Goal: Task Accomplishment & Management: Complete application form

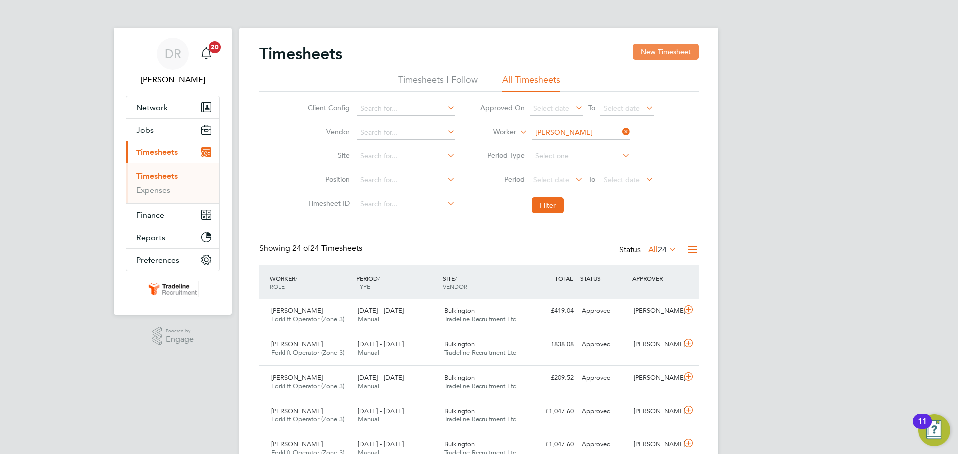
click at [679, 45] on button "New Timesheet" at bounding box center [666, 52] width 66 height 16
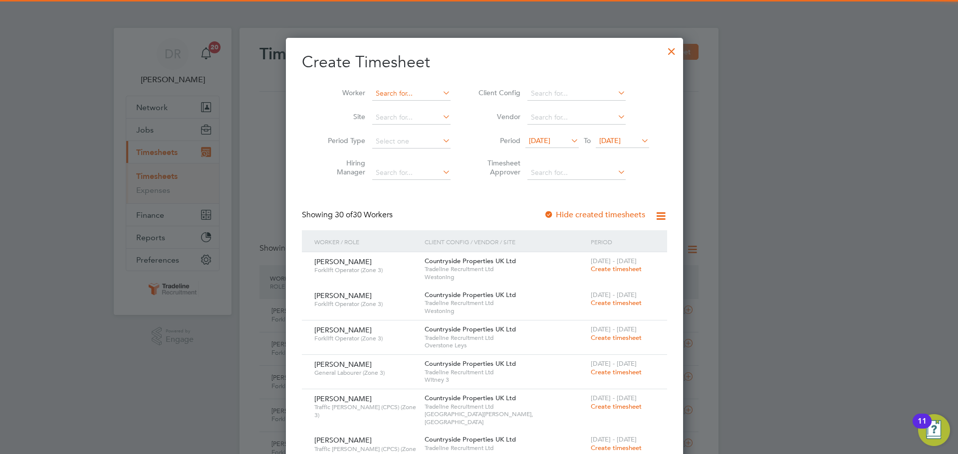
click at [399, 96] on input at bounding box center [411, 94] width 78 height 14
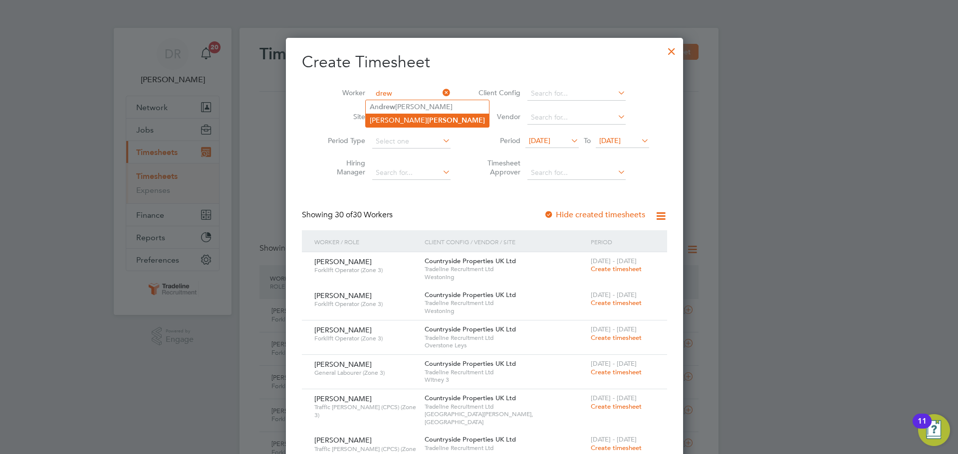
click at [427, 122] on b "[PERSON_NAME]" at bounding box center [456, 120] width 58 height 8
type input "[PERSON_NAME]"
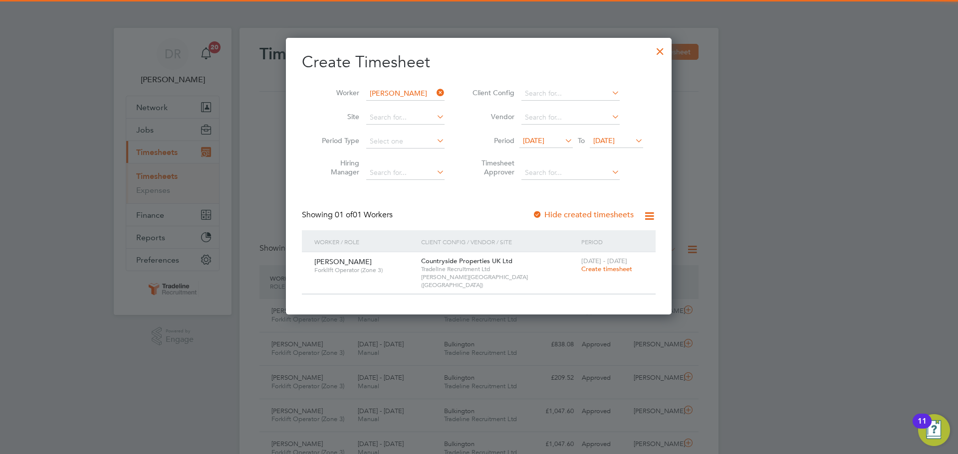
click at [597, 270] on span "Create timesheet" at bounding box center [606, 269] width 51 height 8
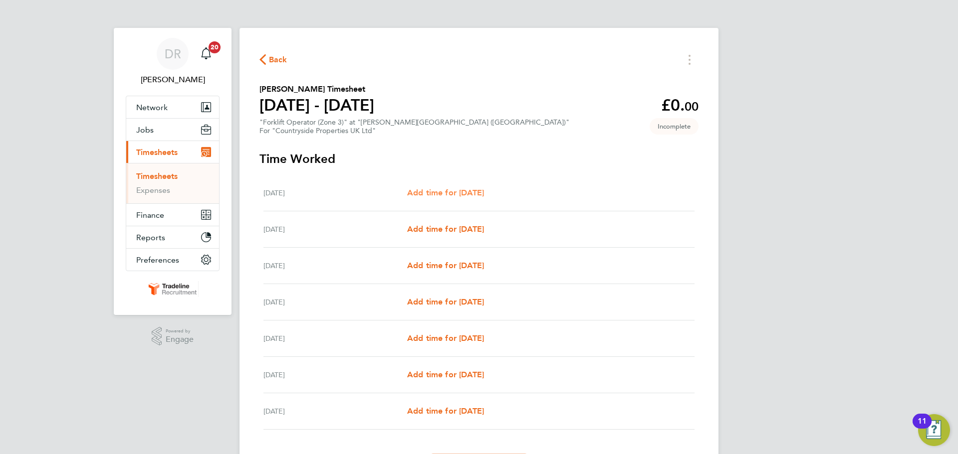
click at [453, 189] on span "Add time for [DATE]" at bounding box center [445, 192] width 77 height 9
select select "30"
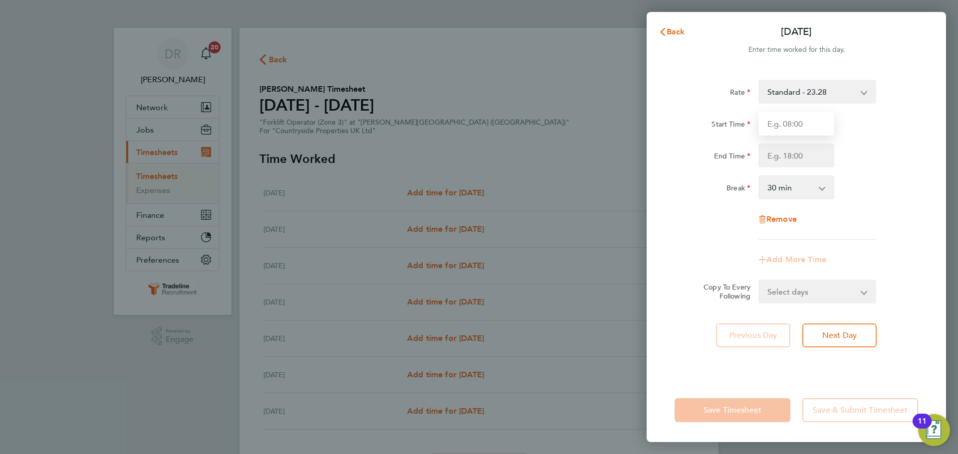
click at [792, 124] on input "Start Time" at bounding box center [796, 124] width 76 height 24
type input "07:00"
click at [775, 155] on input "End Time" at bounding box center [796, 156] width 76 height 24
type input "16:30"
click at [874, 182] on div "Break 0 min 15 min 30 min 45 min 60 min 75 min 90 min" at bounding box center [795, 188] width 251 height 24
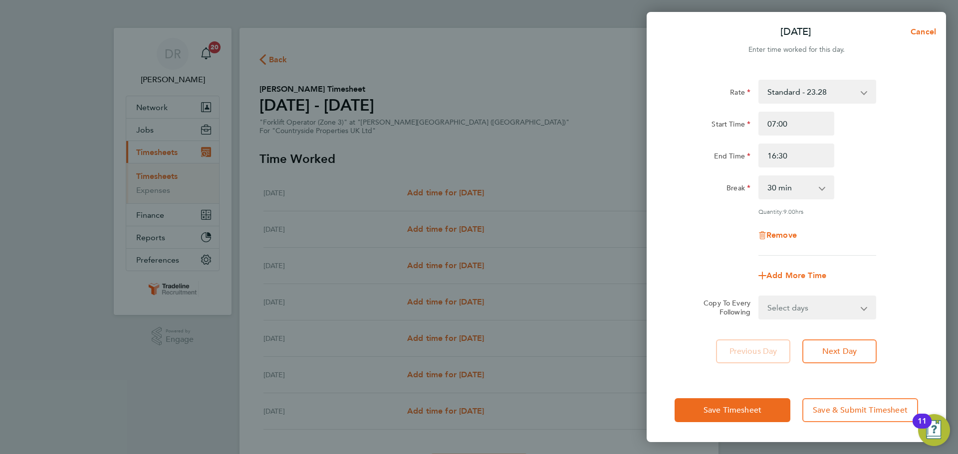
click at [790, 298] on select "Select days Day Weekday (Mon-Fri) Weekend (Sat-Sun) [DATE] [DATE] [DATE] [DATE]…" at bounding box center [811, 308] width 105 height 22
select select "WEEKDAY"
click at [759, 297] on select "Select days Day Weekday (Mon-Fri) Weekend (Sat-Sun) [DATE] [DATE] [DATE] [DATE]…" at bounding box center [811, 308] width 105 height 22
select select "[DATE]"
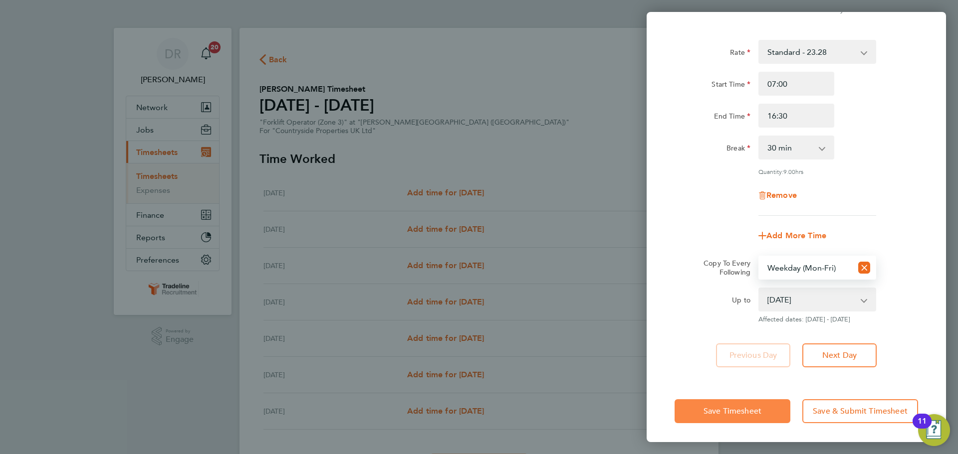
click at [768, 419] on button "Save Timesheet" at bounding box center [732, 412] width 116 height 24
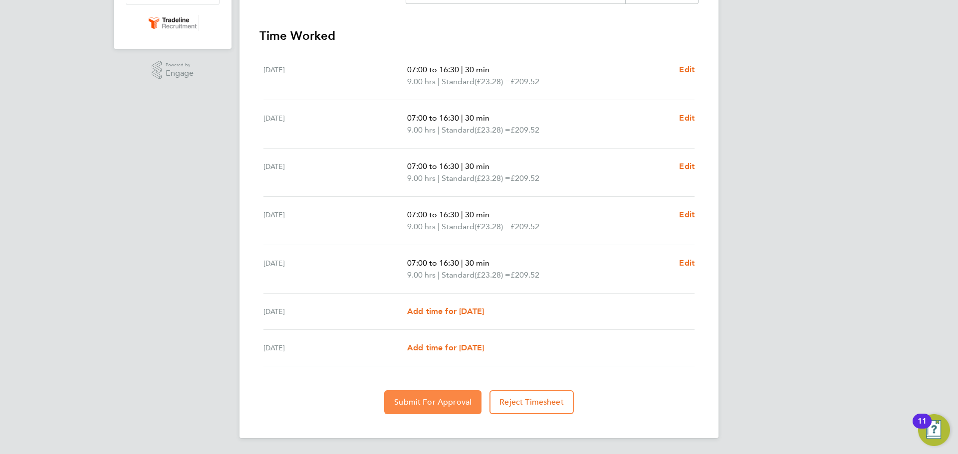
click at [395, 402] on button "Submit For Approval" at bounding box center [432, 403] width 97 height 24
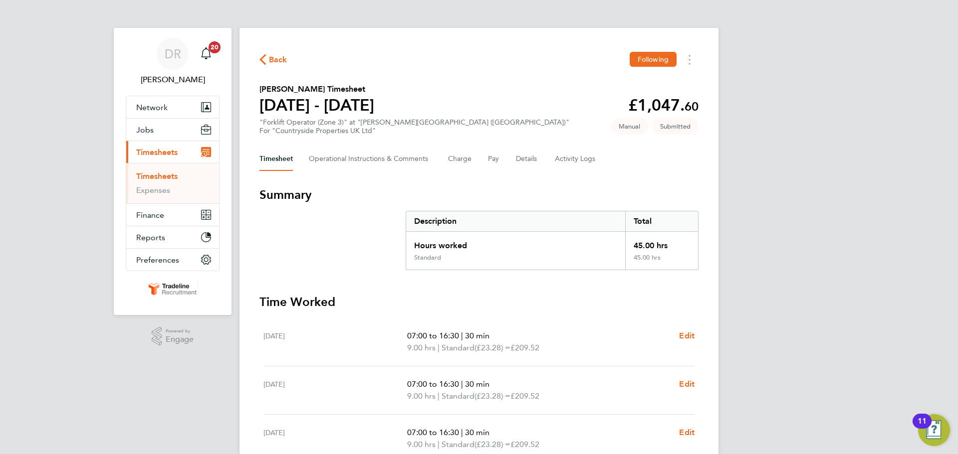
drag, startPoint x: 154, startPoint y: 174, endPoint x: 188, endPoint y: 172, distance: 33.5
click at [154, 174] on link "Timesheets" at bounding box center [156, 176] width 41 height 9
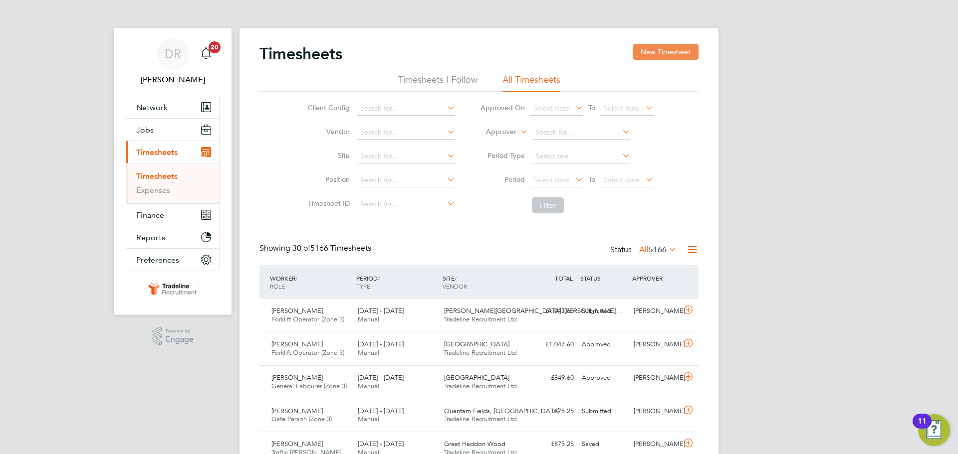
click at [683, 44] on button "New Timesheet" at bounding box center [666, 52] width 66 height 16
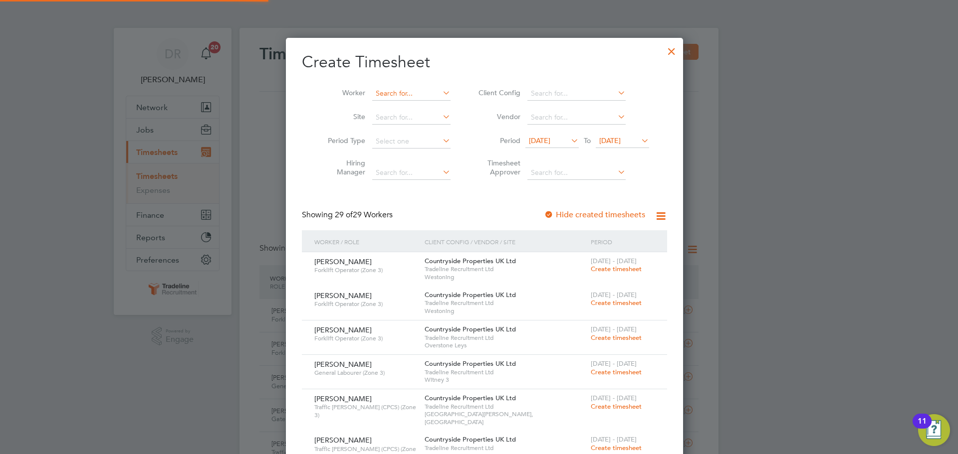
click at [377, 89] on input at bounding box center [411, 94] width 78 height 14
click at [427, 105] on b "Pott" at bounding box center [434, 107] width 14 height 8
type input "[PERSON_NAME]"
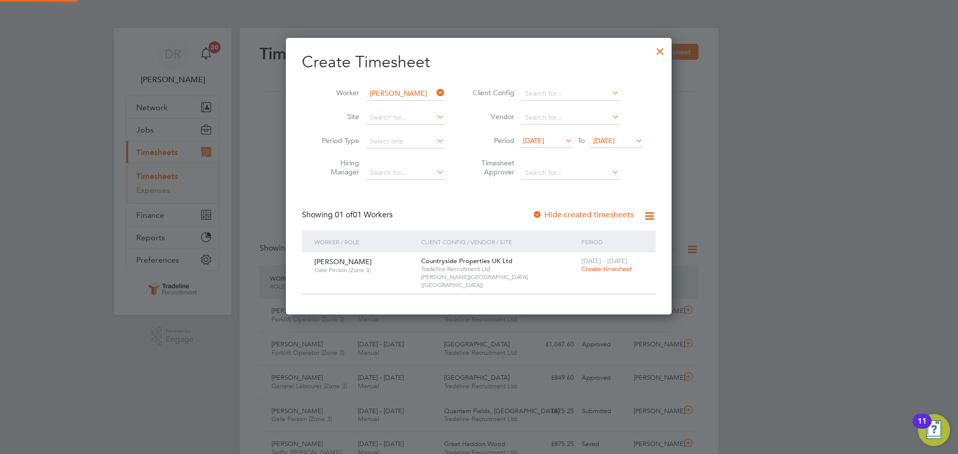
click at [597, 268] on span "Create timesheet" at bounding box center [606, 269] width 51 height 8
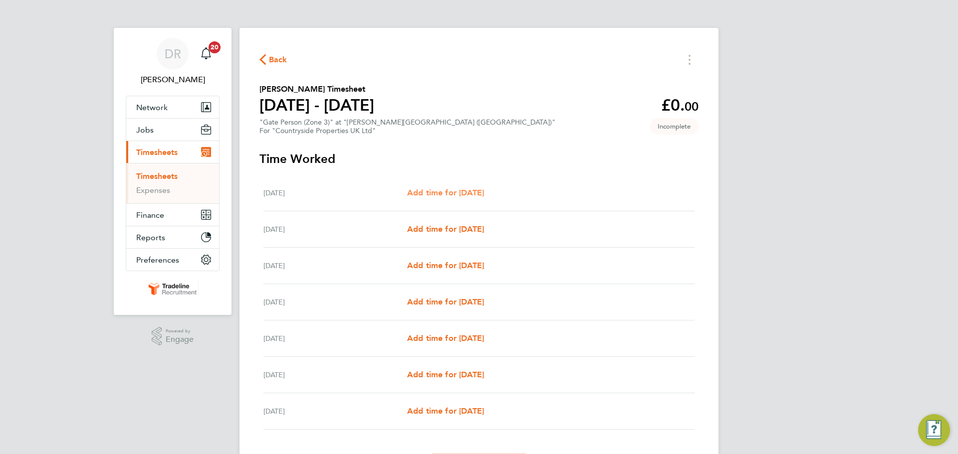
click at [478, 195] on span "Add time for [DATE]" at bounding box center [445, 192] width 77 height 9
select select "30"
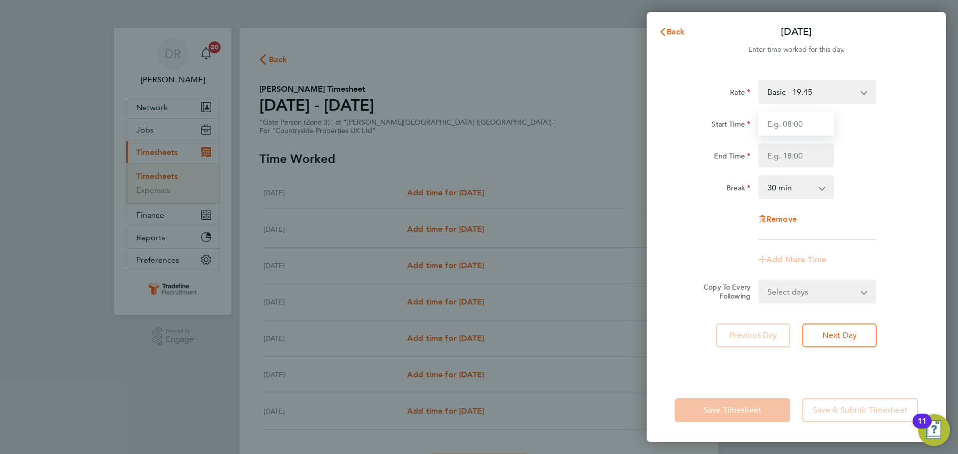
click at [774, 122] on input "Start Time" at bounding box center [796, 124] width 76 height 24
type input "07:00"
click at [783, 155] on input "End Time" at bounding box center [796, 156] width 76 height 24
type input "16:30"
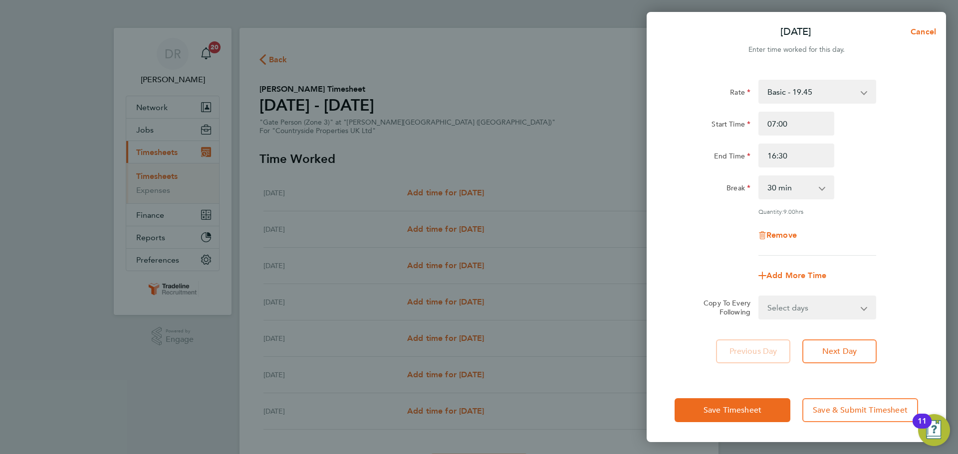
click at [927, 198] on div "Rate Basic - 19.45 Start Time 07:00 End Time 16:30 Break 0 min 15 min 30 min 45…" at bounding box center [796, 223] width 299 height 311
click at [825, 304] on select "Select days Day Weekday (Mon-Fri) Weekend (Sat-Sun) [DATE] [DATE] [DATE] [DATE]…" at bounding box center [811, 308] width 105 height 22
select select "WEEKDAY"
click at [759, 297] on select "Select days Day Weekday (Mon-Fri) Weekend (Sat-Sun) [DATE] [DATE] [DATE] [DATE]…" at bounding box center [811, 308] width 105 height 22
select select "[DATE]"
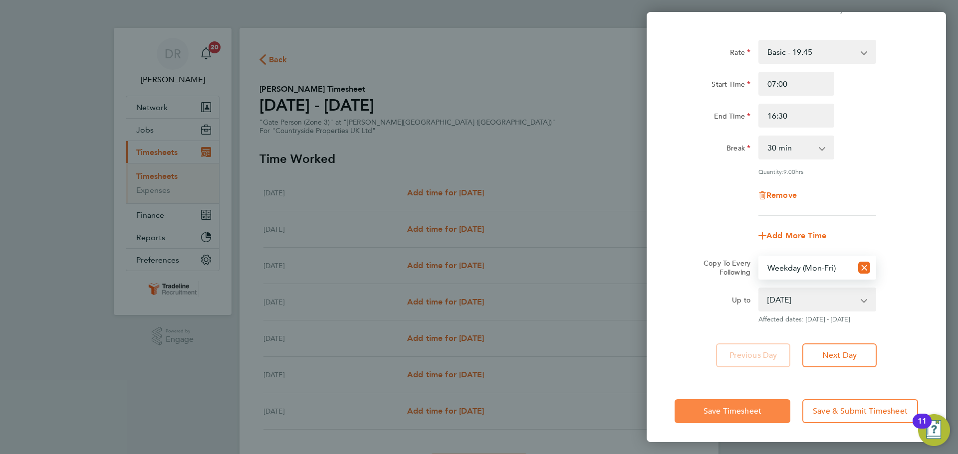
click at [714, 417] on button "Save Timesheet" at bounding box center [732, 412] width 116 height 24
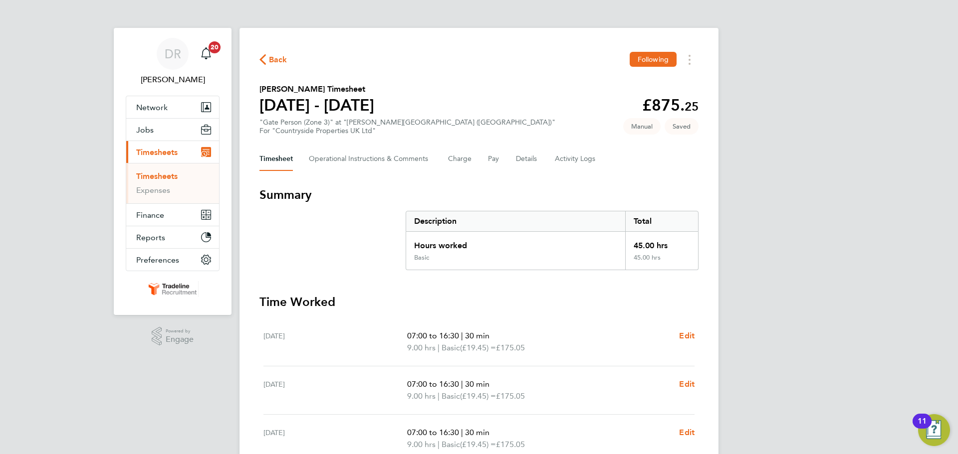
click at [161, 182] on li "Timesheets" at bounding box center [173, 179] width 75 height 14
click at [162, 178] on link "Timesheets" at bounding box center [156, 176] width 41 height 9
